Goal: Transaction & Acquisition: Purchase product/service

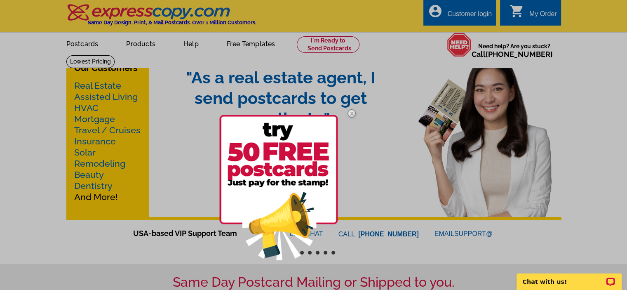
drag, startPoint x: 353, startPoint y: 113, endPoint x: 342, endPoint y: 112, distance: 11.2
click at [353, 113] on img at bounding box center [352, 113] width 24 height 24
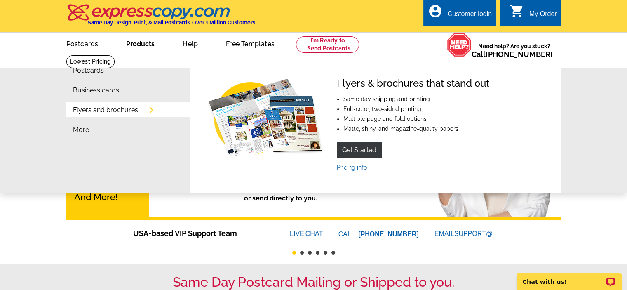
click at [147, 45] on link "Products" at bounding box center [140, 42] width 55 height 19
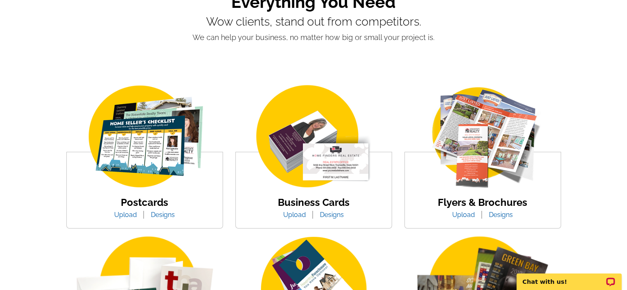
click at [308, 200] on link "Business Cards" at bounding box center [314, 202] width 72 height 12
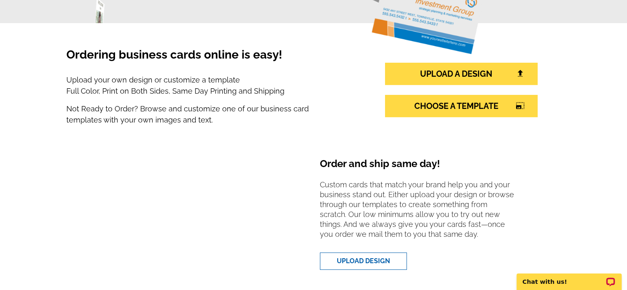
scroll to position [165, 0]
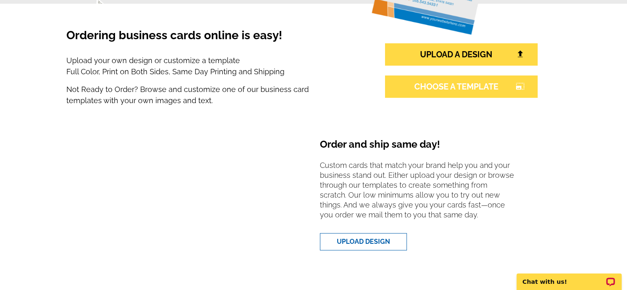
click at [486, 92] on link "CHOOSE A TEMPLATE photo_size_select_large" at bounding box center [461, 86] width 153 height 22
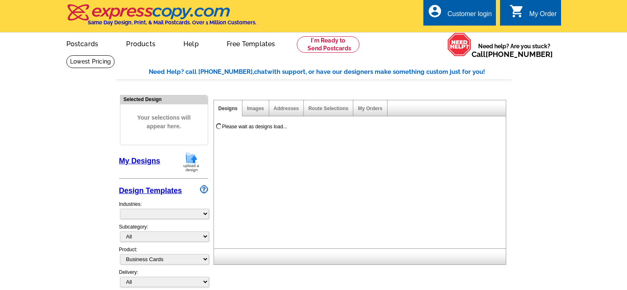
select select "3"
select select "5"
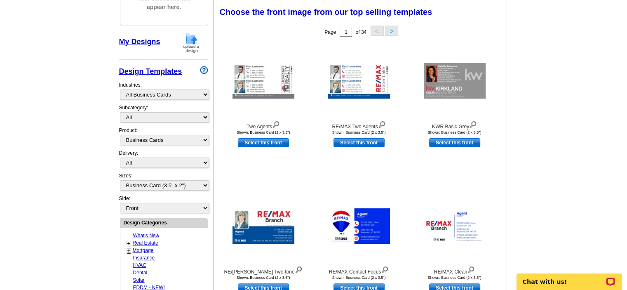
scroll to position [124, 0]
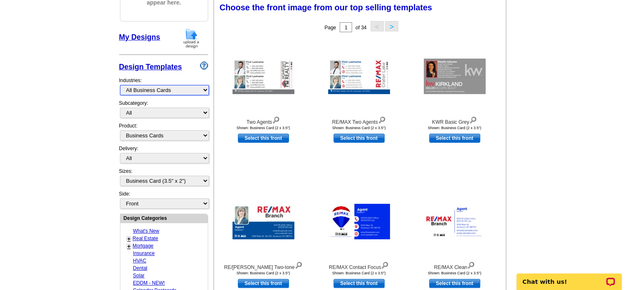
click at [143, 88] on select "What's New Real Estate Mortgage Insurance HVAC Dental Solar EDDM - NEW! Calenda…" at bounding box center [164, 90] width 89 height 10
select select "785"
click at [120, 85] on select "What's New Real Estate Mortgage Insurance HVAC Dental Solar EDDM - NEW! Calenda…" at bounding box center [164, 90] width 89 height 10
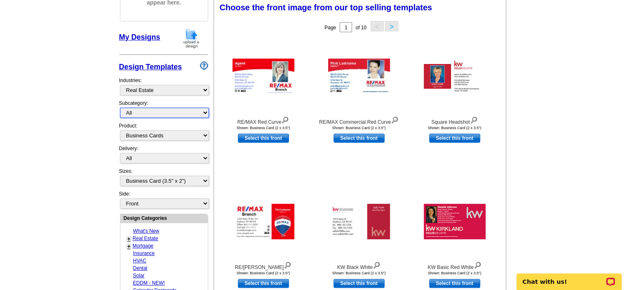
click at [133, 110] on select "All RE/MAX® Referrals Keller Williams® Berkshire Hathaway Home Services Century…" at bounding box center [164, 113] width 89 height 10
select select "807"
click at [120, 108] on select "All RE/MAX® Referrals Keller Williams® Berkshire Hathaway Home Services Century…" at bounding box center [164, 113] width 89 height 10
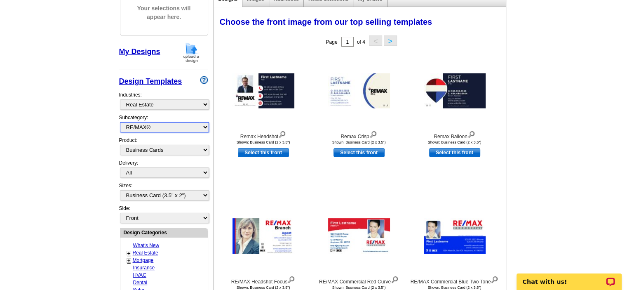
scroll to position [165, 0]
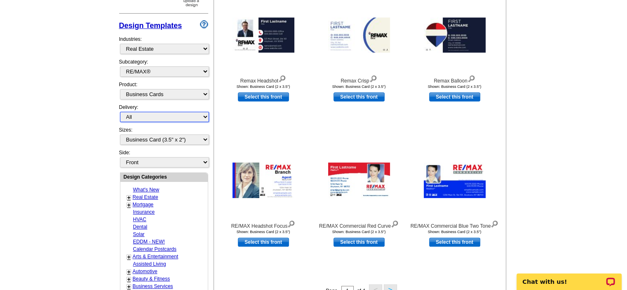
click at [130, 113] on select "All First Class Mail Shipped to Me EDDM Save 66% on Postage" at bounding box center [164, 117] width 89 height 10
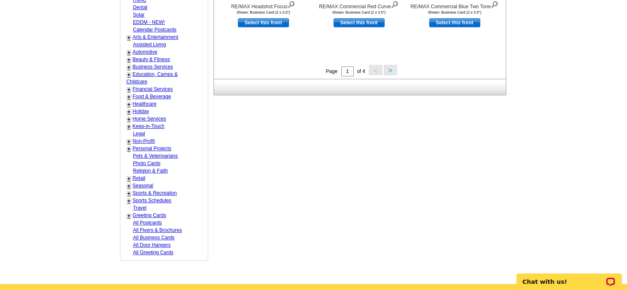
scroll to position [412, 0]
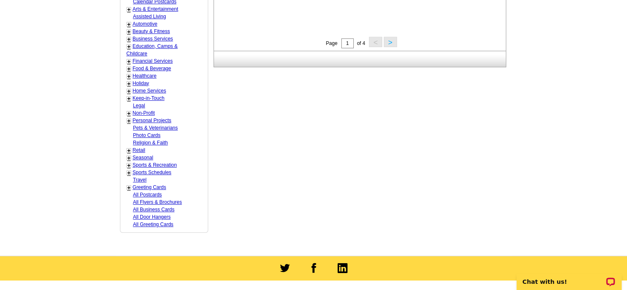
click at [390, 44] on button ">" at bounding box center [390, 42] width 13 height 10
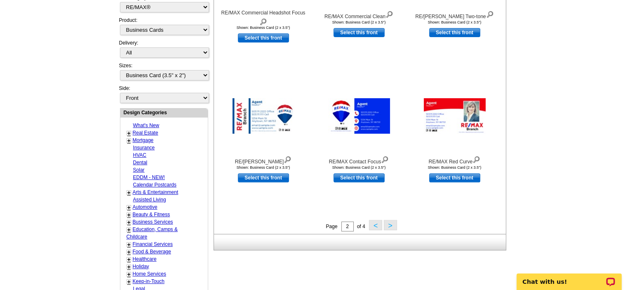
scroll to position [245, 0]
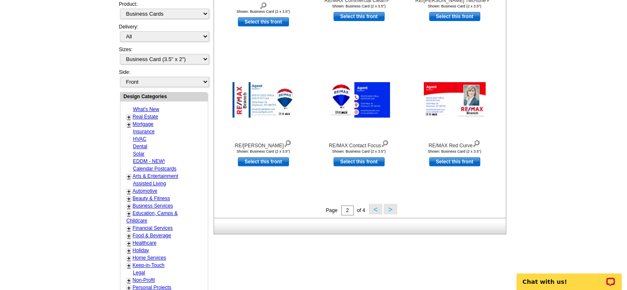
click at [392, 209] on button ">" at bounding box center [390, 209] width 13 height 10
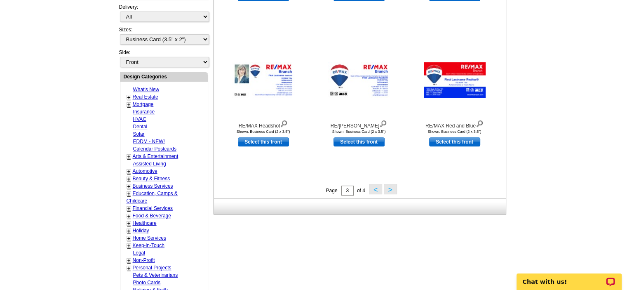
scroll to position [287, 0]
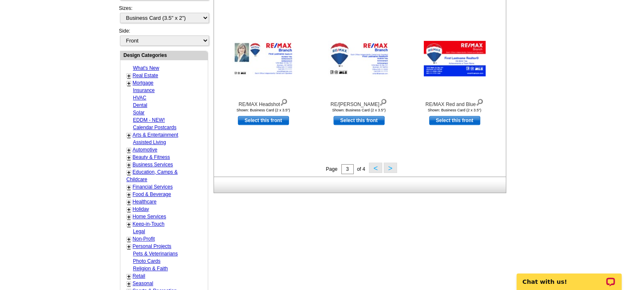
click at [376, 168] on button "<" at bounding box center [375, 167] width 13 height 10
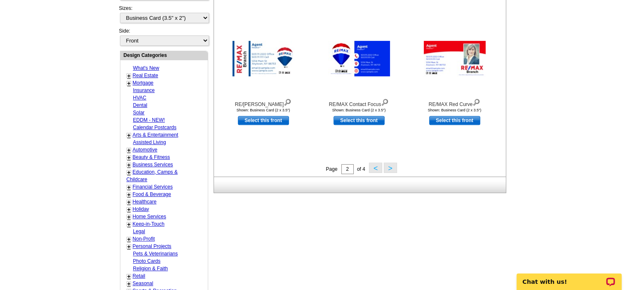
click at [389, 169] on button ">" at bounding box center [390, 167] width 13 height 10
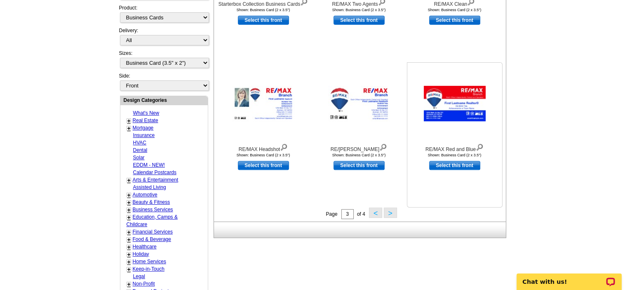
scroll to position [245, 0]
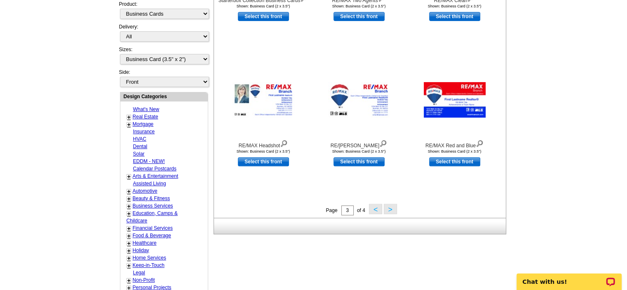
click at [391, 209] on button ">" at bounding box center [390, 209] width 13 height 10
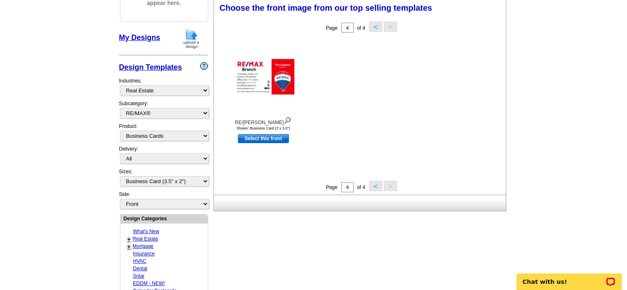
scroll to position [122, 0]
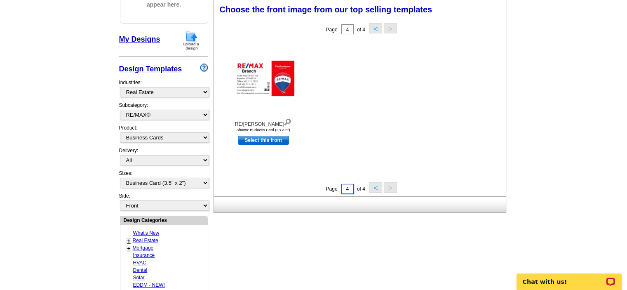
drag, startPoint x: 351, startPoint y: 188, endPoint x: 340, endPoint y: 186, distance: 11.8
click at [340, 186] on div "Page 4 of 4 < >" at bounding box center [362, 188] width 292 height 12
type input "1"
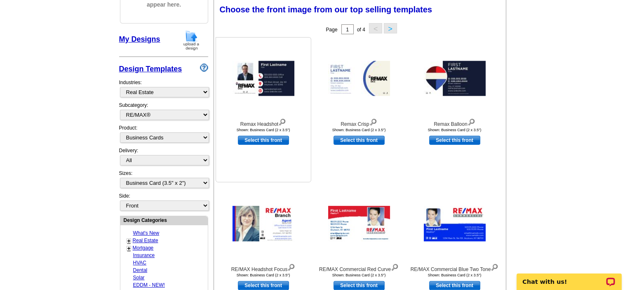
click at [258, 142] on link "Select this front" at bounding box center [263, 140] width 51 height 9
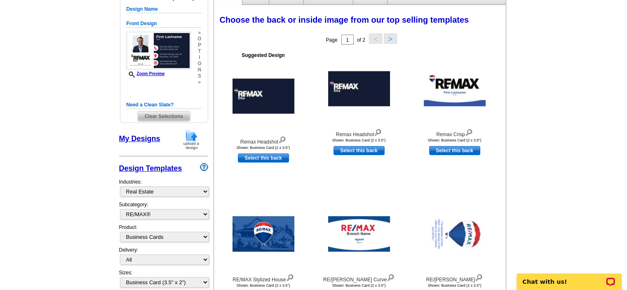
scroll to position [124, 0]
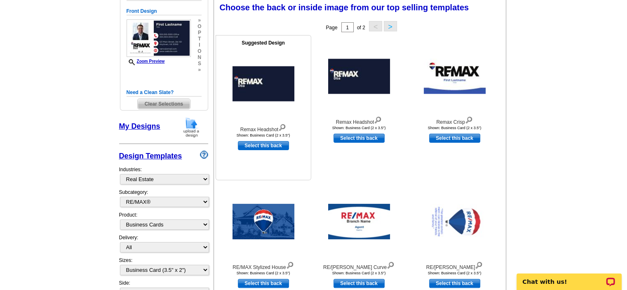
click at [284, 128] on img at bounding box center [282, 126] width 8 height 9
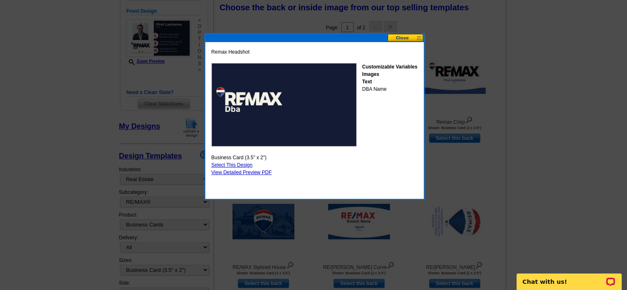
click at [397, 36] on button at bounding box center [406, 38] width 36 height 8
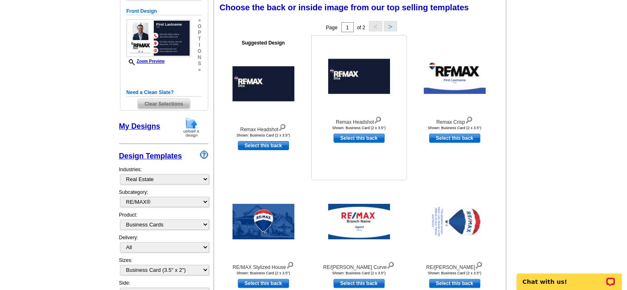
click at [347, 80] on img at bounding box center [359, 76] width 62 height 35
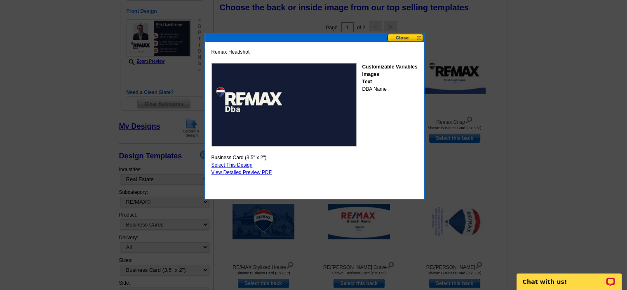
click at [398, 38] on button at bounding box center [406, 38] width 36 height 8
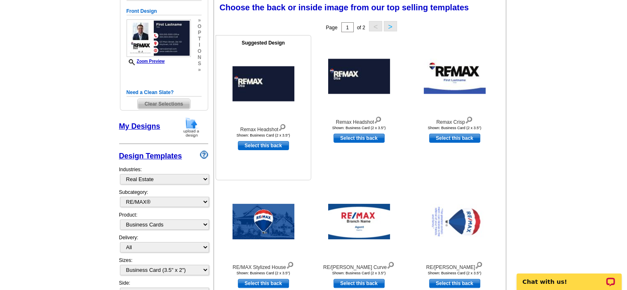
click at [242, 145] on link "Select this back" at bounding box center [263, 145] width 51 height 9
select select "front"
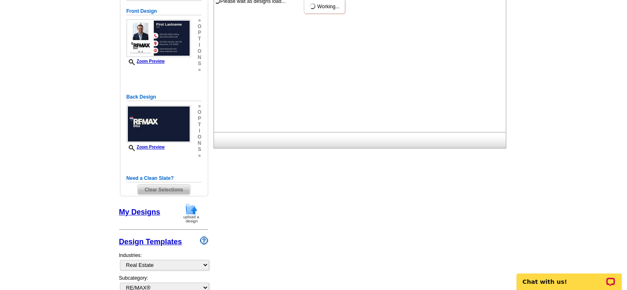
scroll to position [0, 0]
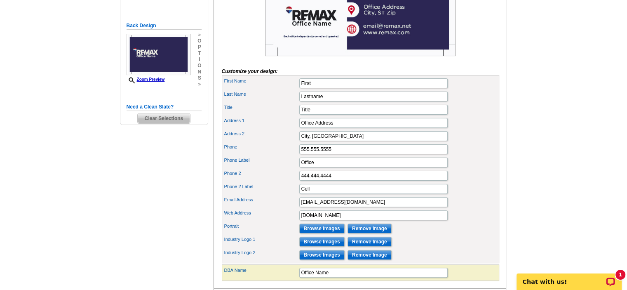
scroll to position [289, 0]
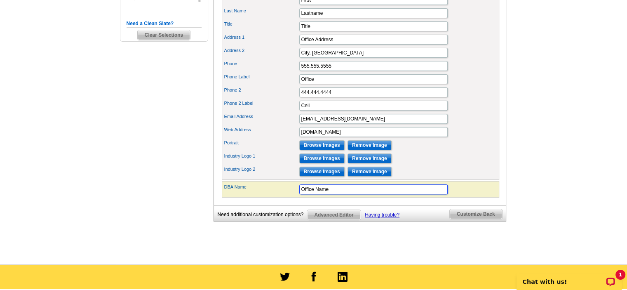
drag, startPoint x: 336, startPoint y: 200, endPoint x: 278, endPoint y: 193, distance: 57.6
click at [278, 193] on div "DBA Name Office Name" at bounding box center [360, 189] width 274 height 13
type input "United Associates"
click at [558, 151] on main "Need Help? call 800-260-5887, chat with support, or have our designers make som…" at bounding box center [313, 15] width 627 height 498
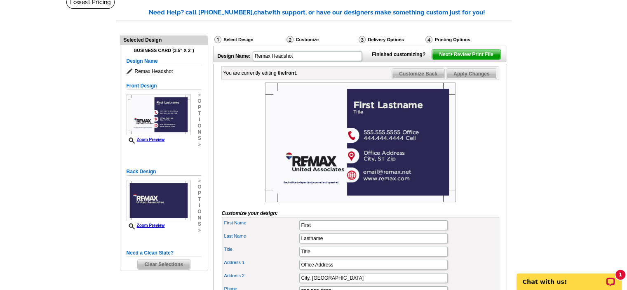
scroll to position [41, 0]
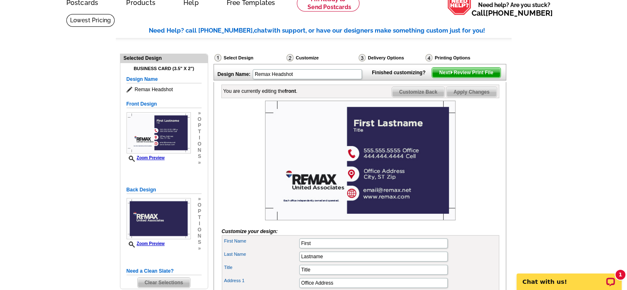
click at [476, 78] on span "Next Review Print File" at bounding box center [466, 73] width 68 height 10
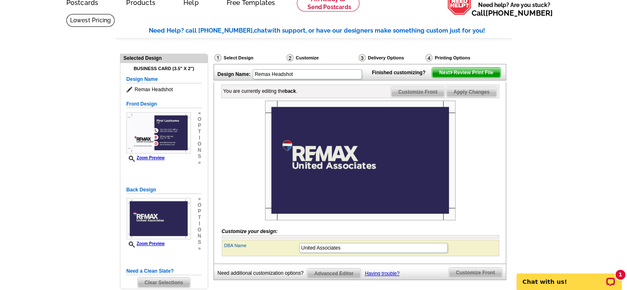
click at [490, 78] on span "Next Review Print File" at bounding box center [466, 73] width 68 height 10
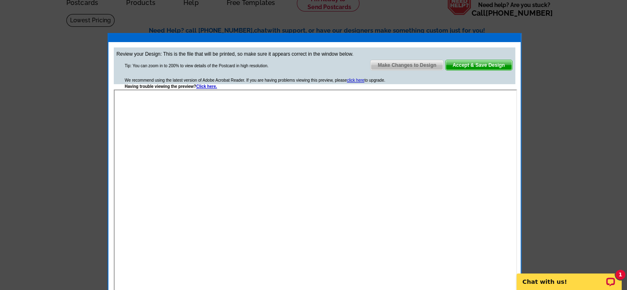
click at [468, 63] on span "Accept & Save Design" at bounding box center [479, 65] width 66 height 10
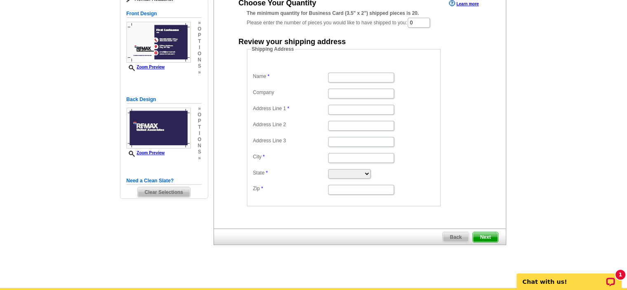
scroll to position [82, 0]
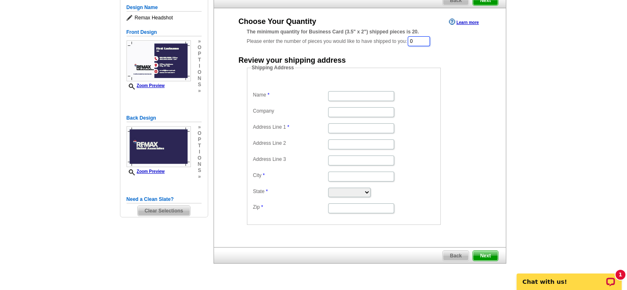
click at [426, 41] on input "0" at bounding box center [419, 41] width 22 height 10
drag, startPoint x: 426, startPoint y: 41, endPoint x: 407, endPoint y: 41, distance: 18.6
click at [407, 41] on div "The minimum quantity for Business Card (3.5" x 2") shipped pieces is 20. Please…" at bounding box center [360, 37] width 226 height 19
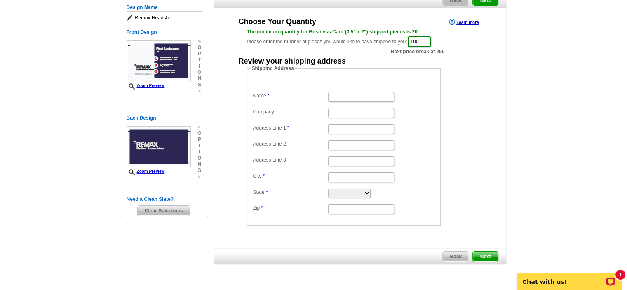
type input "100"
click at [486, 252] on span "Next" at bounding box center [485, 257] width 25 height 10
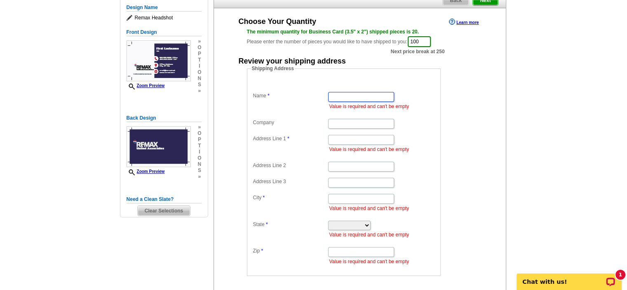
click at [351, 99] on input "Name" at bounding box center [361, 97] width 66 height 10
type input "Tiffany Partin"
type input "RE/MAX united Associates"
type input "8316 Cornell Rd"
type input "Suite 100"
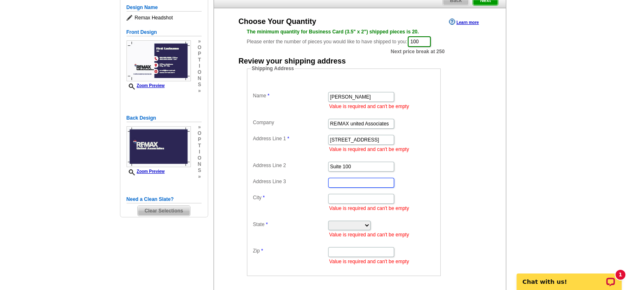
type input "Cincinnati"
select select "OH"
type input "45249"
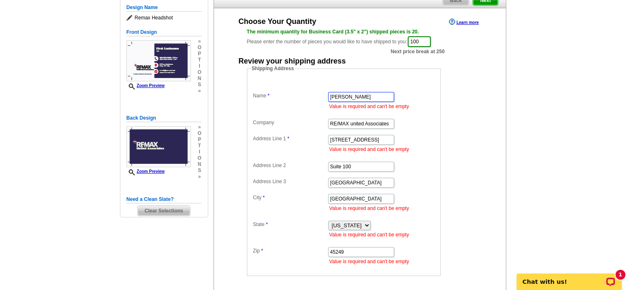
scroll to position [0, 0]
click at [351, 122] on input "RE/MAX united Associates" at bounding box center [361, 124] width 66 height 10
type input "RE/MAX United Associates"
click at [479, 172] on div "Shipping Address Name Tiffany Partin Value is required and can't be empty Compa…" at bounding box center [359, 170] width 259 height 211
drag, startPoint x: 359, startPoint y: 183, endPoint x: 311, endPoint y: 184, distance: 47.4
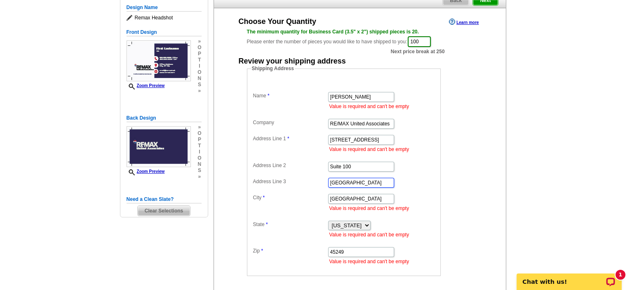
click at [311, 184] on dl "Name Tiffany Partin Value is required and can't be empty Company RE/MAX United …" at bounding box center [344, 172] width 186 height 186
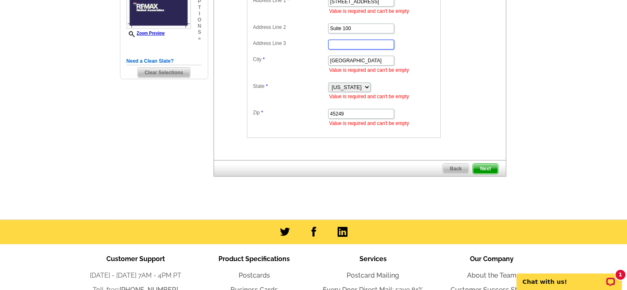
scroll to position [247, 0]
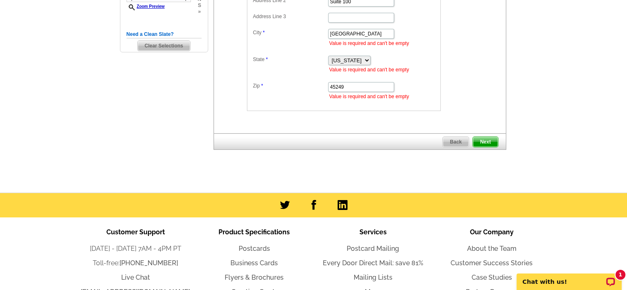
click at [491, 140] on span "Next" at bounding box center [485, 142] width 25 height 10
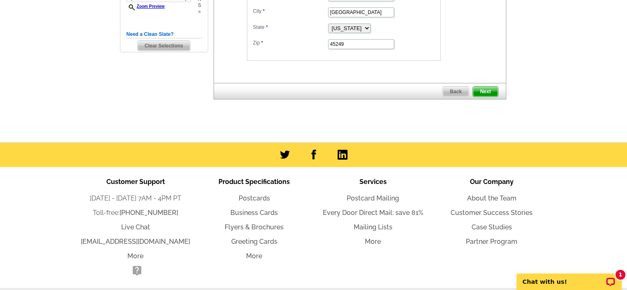
scroll to position [237, 0]
